Goal: Transaction & Acquisition: Purchase product/service

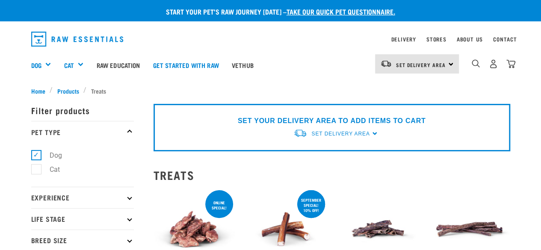
click at [80, 39] on img "dropdown navigation" at bounding box center [77, 39] width 92 height 15
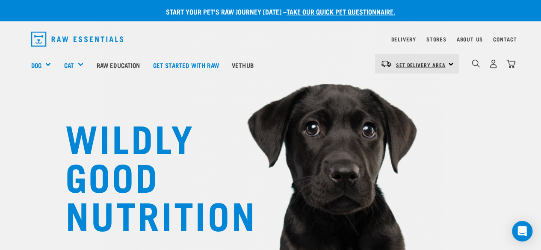
click at [424, 66] on span "Set Delivery Area" at bounding box center [421, 64] width 50 height 3
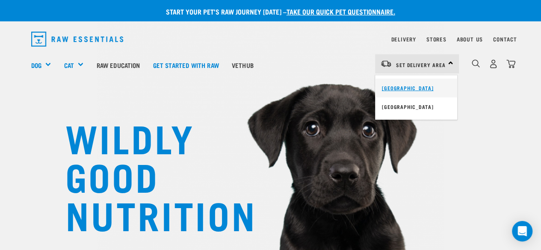
click at [418, 89] on link "[GEOGRAPHIC_DATA]" at bounding box center [416, 88] width 82 height 19
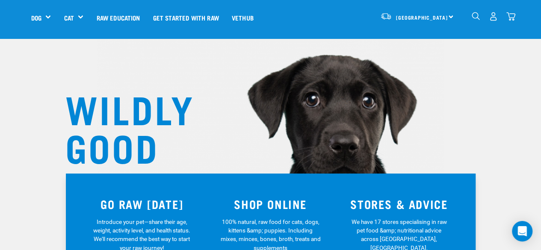
scroll to position [43, 0]
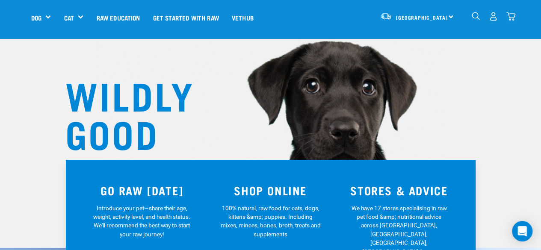
click at [495, 18] on img "dropdown navigation" at bounding box center [493, 16] width 9 height 9
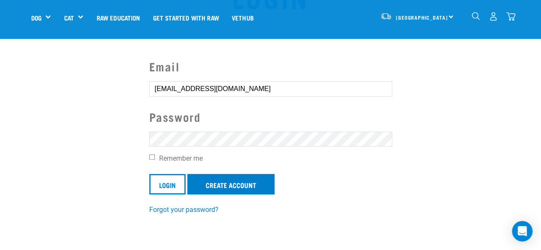
scroll to position [86, 0]
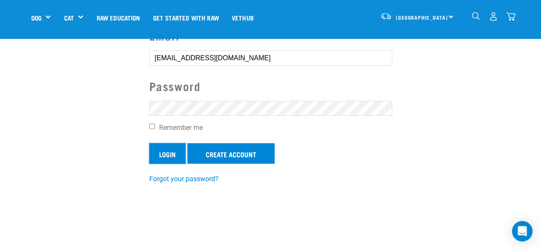
click at [153, 154] on input "Login" at bounding box center [167, 153] width 36 height 21
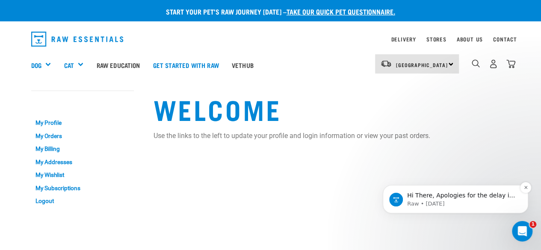
click at [459, 199] on span "Hi There, Apologies for the delay in getting back to you. Our online north stor…" at bounding box center [462, 233] width 110 height 83
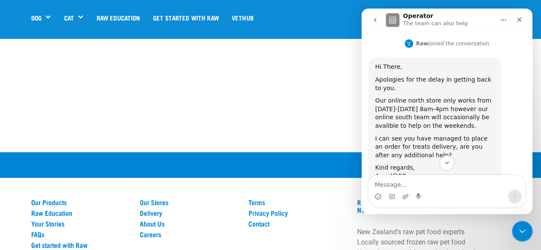
scroll to position [203, 0]
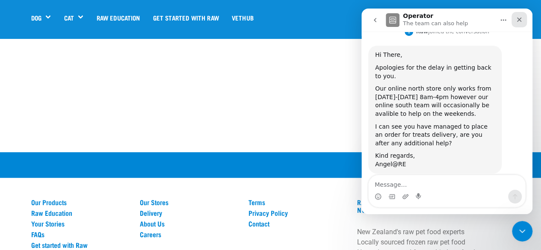
click at [520, 18] on icon "Close" at bounding box center [519, 19] width 7 height 7
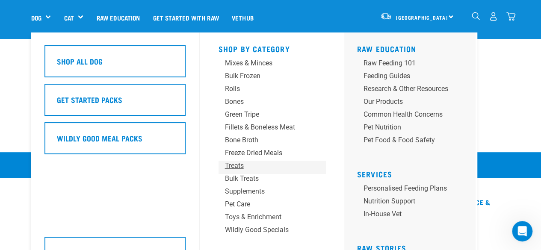
click at [238, 164] on div "Treats" at bounding box center [265, 166] width 80 height 10
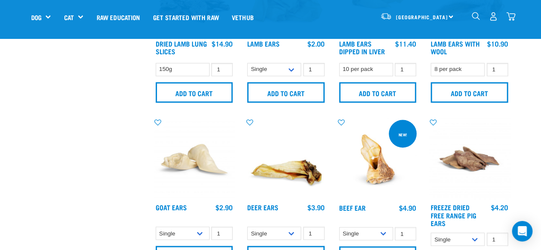
scroll to position [685, 0]
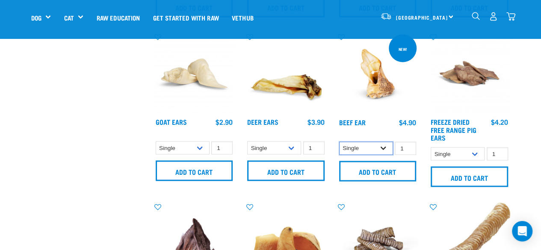
click at [379, 148] on select "Single 10 per pack 25 per pack" at bounding box center [366, 148] width 54 height 13
click at [339, 142] on select "Single 10 per pack 25 per pack" at bounding box center [366, 148] width 54 height 13
click at [386, 150] on select "Single 10 per pack 25 per pack" at bounding box center [366, 148] width 54 height 13
click at [339, 142] on select "Single 10 per pack 25 per pack" at bounding box center [366, 148] width 54 height 13
click at [383, 151] on select "Single 10 per pack 25 per pack" at bounding box center [366, 148] width 54 height 13
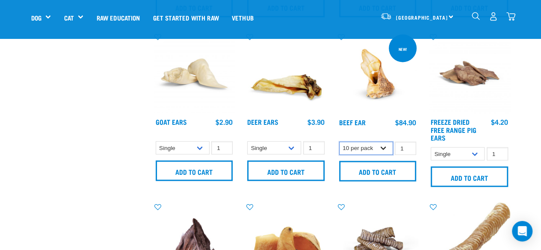
click at [339, 142] on select "Single 10 per pack 25 per pack" at bounding box center [366, 148] width 54 height 13
click at [386, 151] on select "Single 10 per pack 25 per pack" at bounding box center [366, 148] width 54 height 13
click at [339, 142] on select "Single 10 per pack 25 per pack" at bounding box center [366, 148] width 54 height 13
click at [383, 150] on select "Single 10 per pack 25 per pack" at bounding box center [366, 148] width 54 height 13
select select "443100"
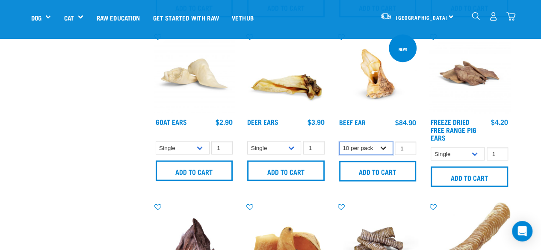
click at [339, 142] on select "Single 10 per pack 25 per pack" at bounding box center [366, 148] width 54 height 13
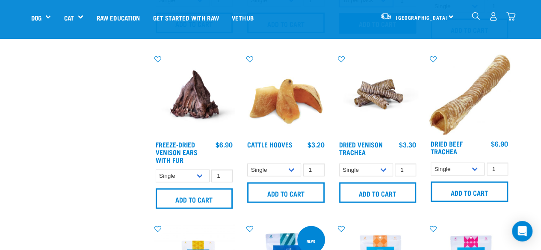
scroll to position [856, 0]
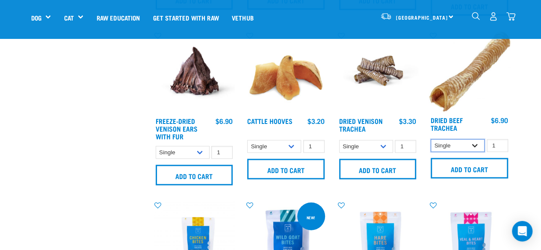
click at [475, 147] on select "Single 10 per pack 25 per pack" at bounding box center [458, 145] width 54 height 13
click at [431, 139] on select "Single 10 per pack 25 per pack" at bounding box center [458, 145] width 54 height 13
click at [476, 146] on select "Single 10 per pack 25 per pack" at bounding box center [458, 145] width 54 height 13
select select "251918"
click at [431, 139] on select "Single 10 per pack 25 per pack" at bounding box center [458, 145] width 54 height 13
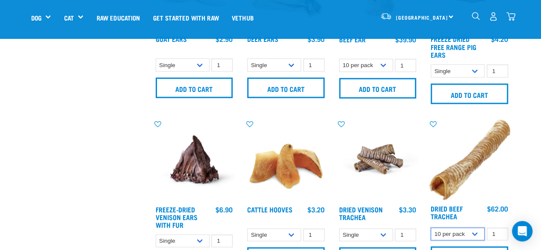
scroll to position [813, 0]
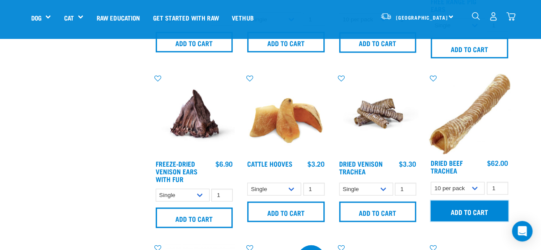
click at [475, 212] on input "Add to cart" at bounding box center [469, 211] width 77 height 21
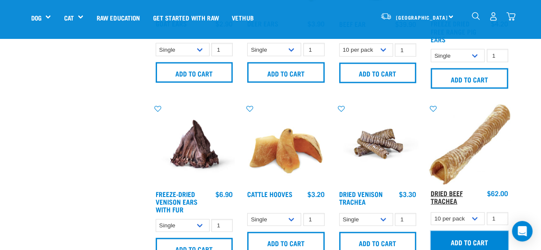
scroll to position [770, 0]
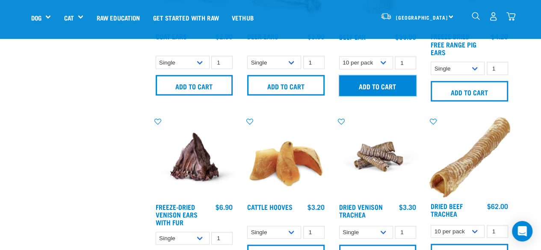
click at [382, 86] on input "Add to cart" at bounding box center [377, 85] width 77 height 21
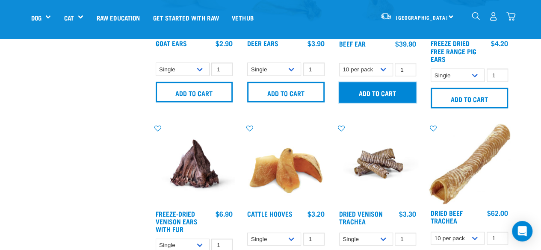
scroll to position [813, 0]
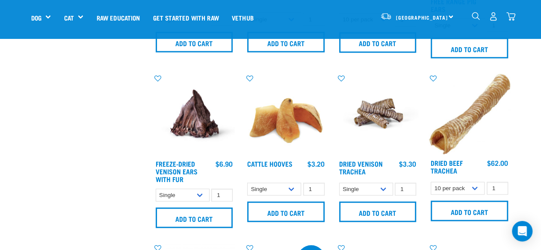
click at [510, 19] on img "dropdown navigation" at bounding box center [511, 16] width 9 height 9
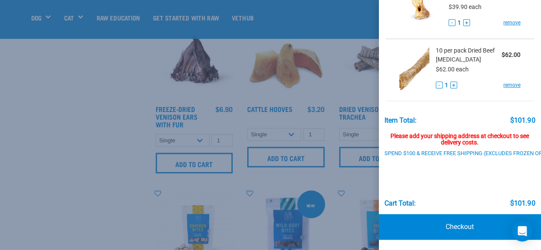
scroll to position [899, 0]
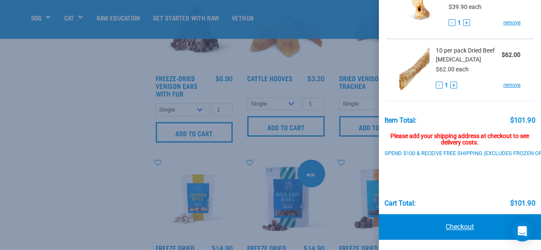
click at [478, 219] on link "Checkout" at bounding box center [460, 227] width 163 height 26
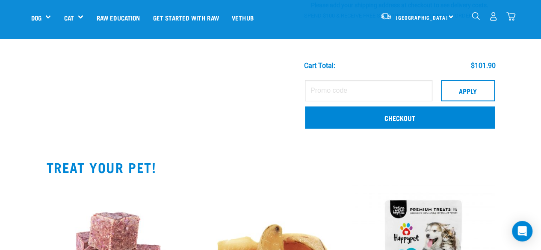
scroll to position [257, 0]
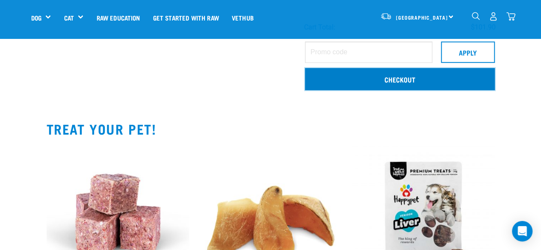
click at [407, 79] on link "Checkout" at bounding box center [400, 79] width 190 height 22
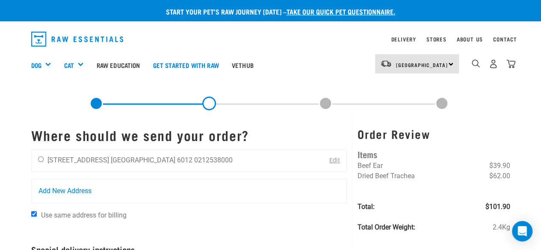
scroll to position [43, 0]
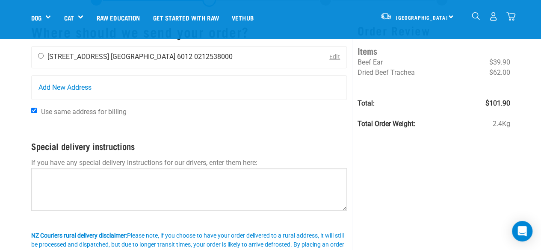
click at [41, 57] on input "radio" at bounding box center [41, 56] width 6 height 6
radio input "true"
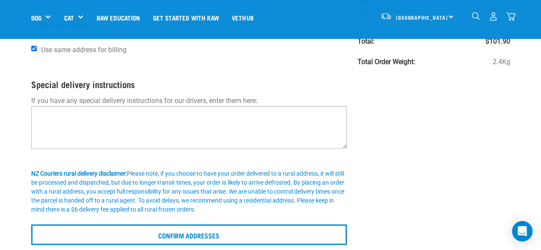
scroll to position [128, 0]
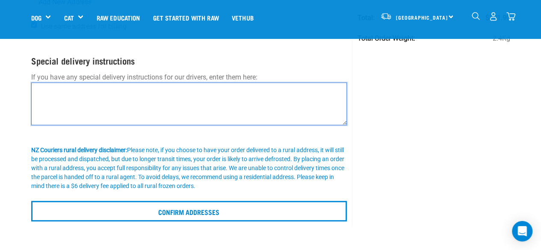
click at [86, 104] on textarea at bounding box center [189, 104] width 316 height 43
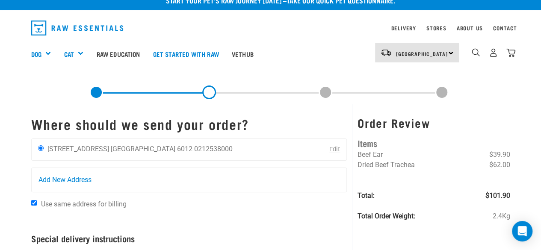
scroll to position [171, 0]
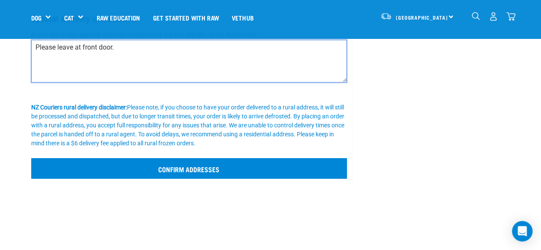
type textarea "Please leave at front door."
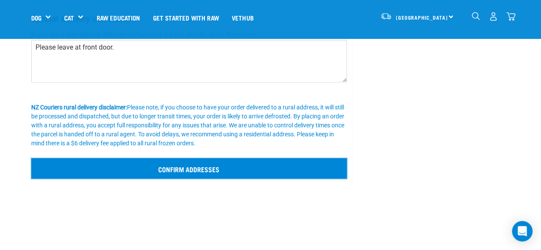
click at [146, 171] on input "Confirm addresses" at bounding box center [189, 168] width 316 height 21
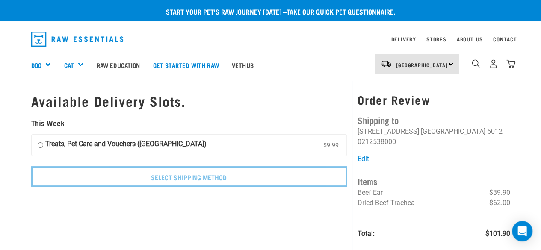
click at [44, 146] on label "Treats, Pet Care and Vouchers ([GEOGRAPHIC_DATA]) $9.99" at bounding box center [189, 145] width 315 height 21
click at [43, 146] on input "Treats, Pet Care and Vouchers ([GEOGRAPHIC_DATA]) $9.99" at bounding box center [41, 145] width 6 height 13
radio input "true"
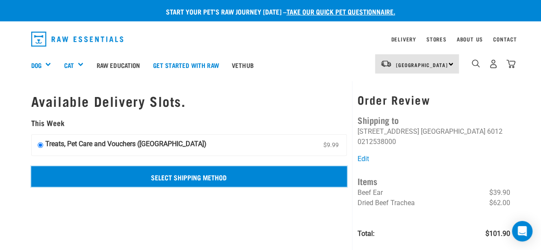
click at [189, 174] on input "Select Shipping Method" at bounding box center [189, 176] width 316 height 21
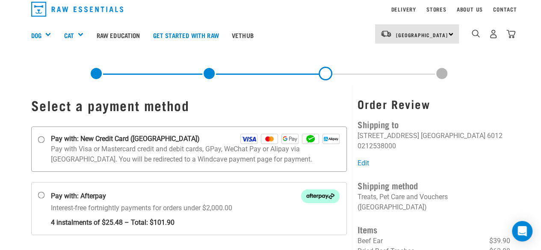
scroll to position [43, 0]
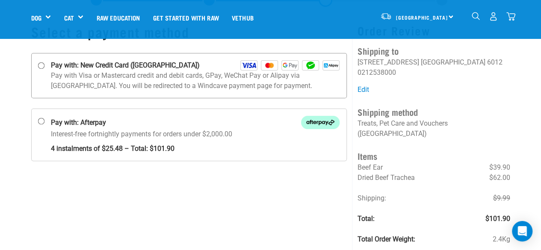
click at [42, 67] on input "Pay with: New Credit Card ([GEOGRAPHIC_DATA])" at bounding box center [41, 65] width 7 height 7
radio input "true"
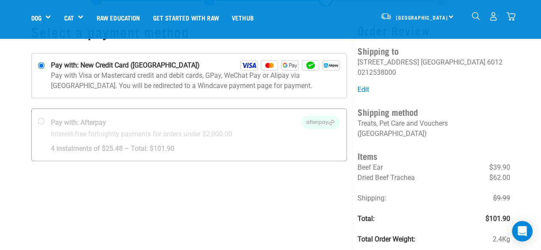
scroll to position [214, 0]
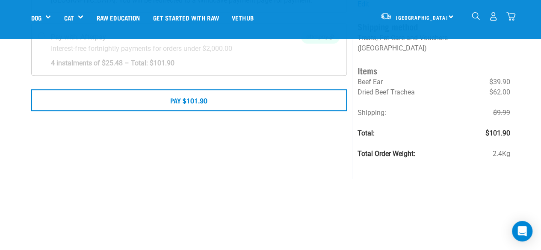
scroll to position [43, 0]
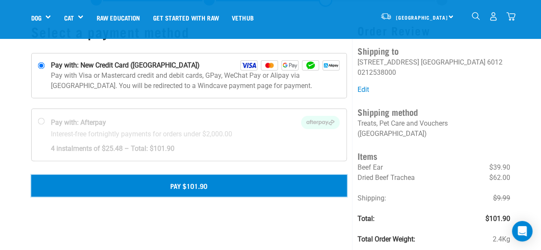
click at [198, 185] on button "Pay $101.90" at bounding box center [189, 185] width 316 height 21
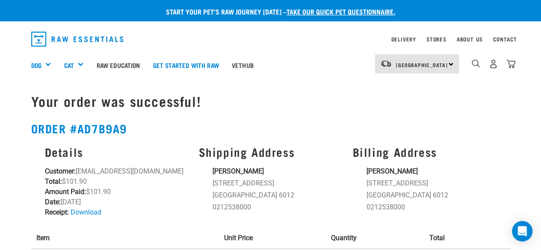
scroll to position [171, 0]
